Goal: Find specific page/section: Find specific page/section

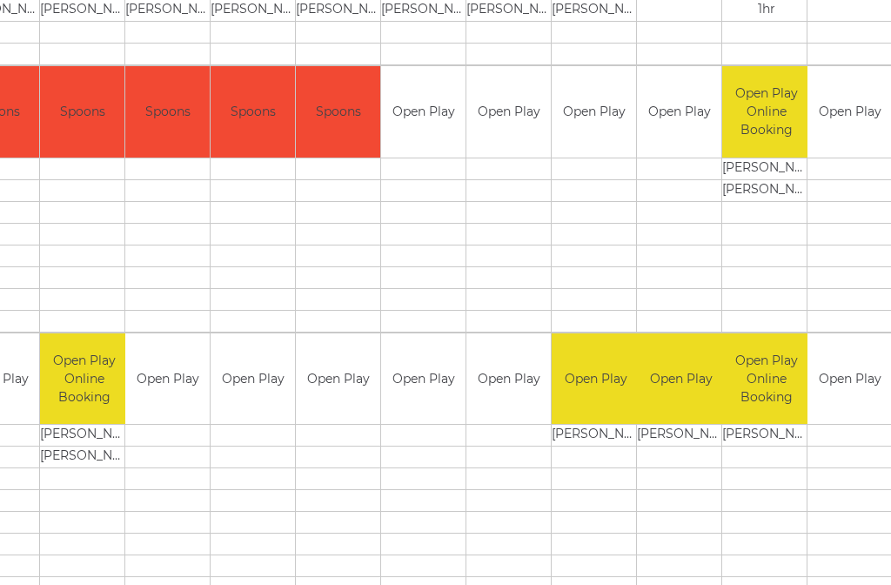
scroll to position [1290, 125]
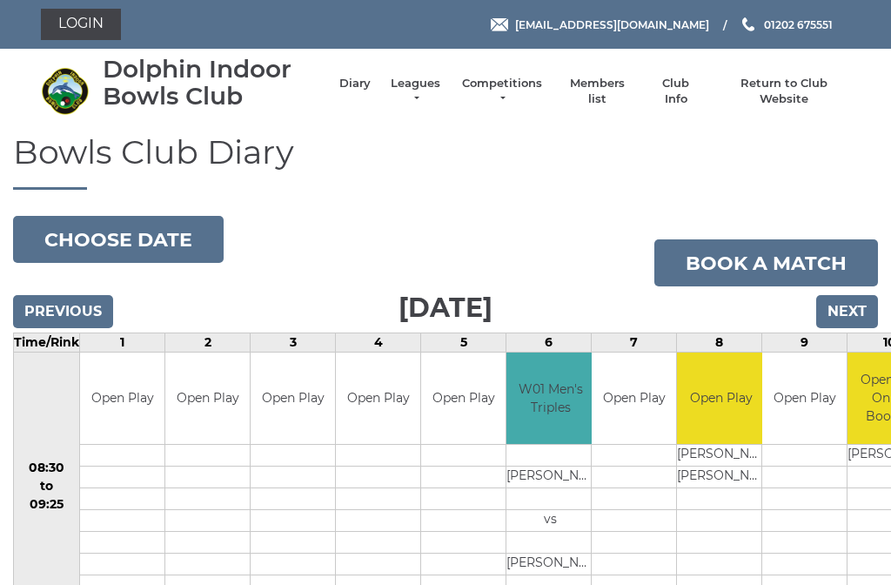
click at [428, 94] on link "Leagues" at bounding box center [415, 91] width 55 height 31
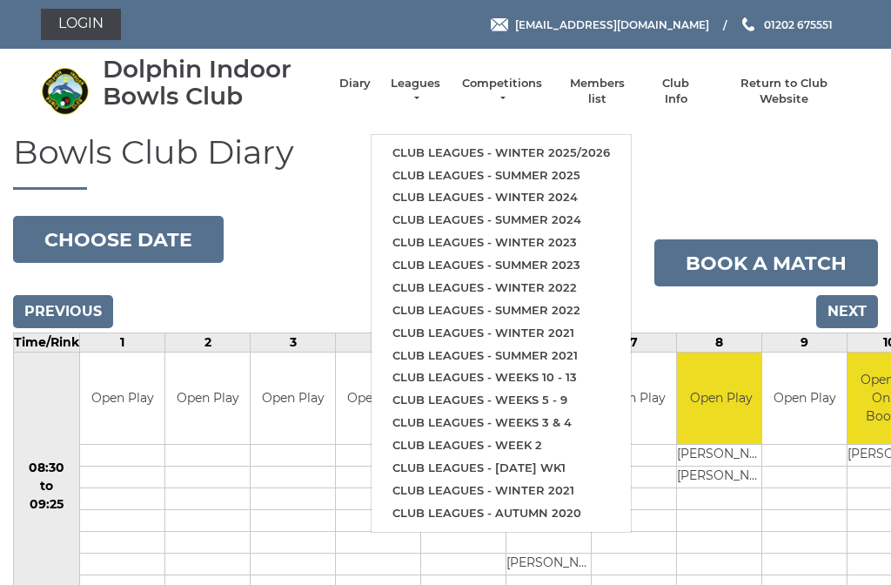
click at [499, 142] on link "Club leagues - Winter 2025/2026" at bounding box center [500, 153] width 259 height 23
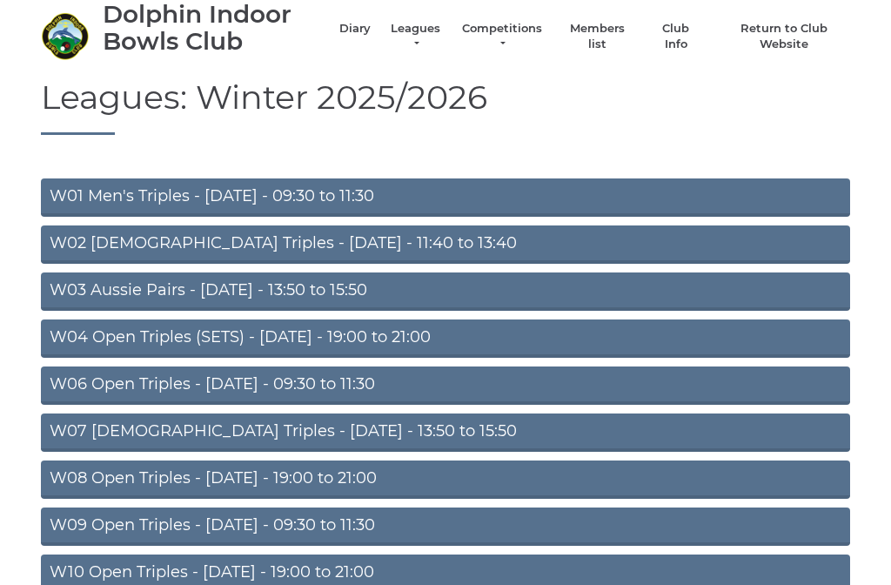
scroll to position [56, 0]
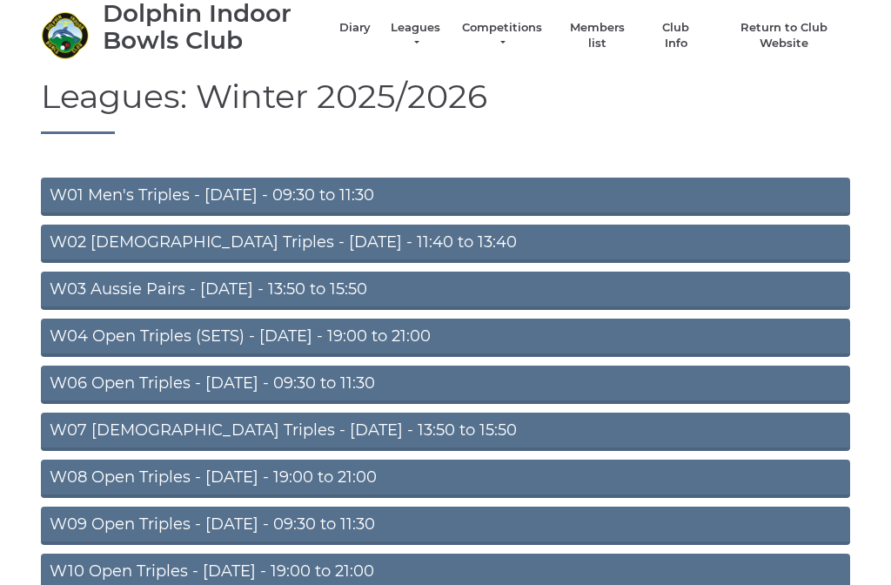
click at [243, 243] on link "W02 Ladies Triples - Monday - 11:40 to 13:40" at bounding box center [445, 243] width 809 height 38
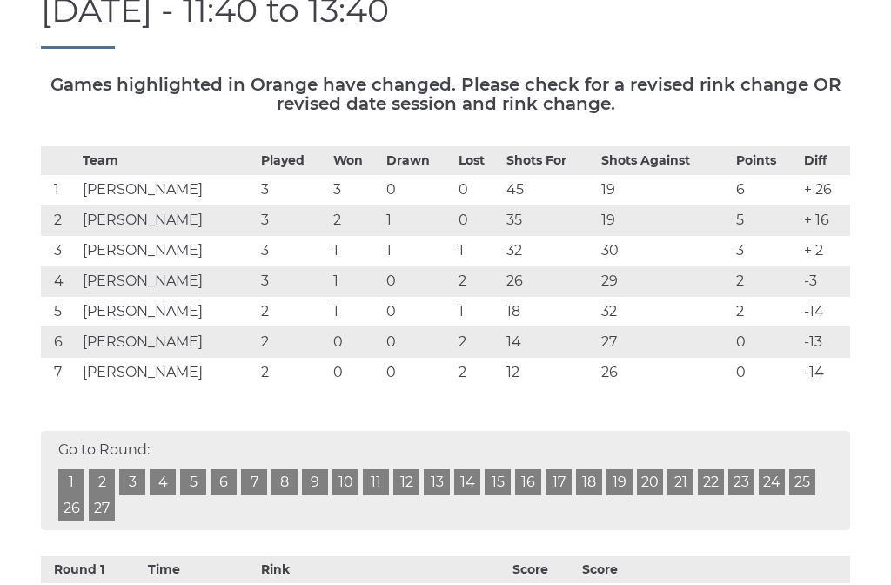
scroll to position [240, 0]
